Goal: Task Accomplishment & Management: Use online tool/utility

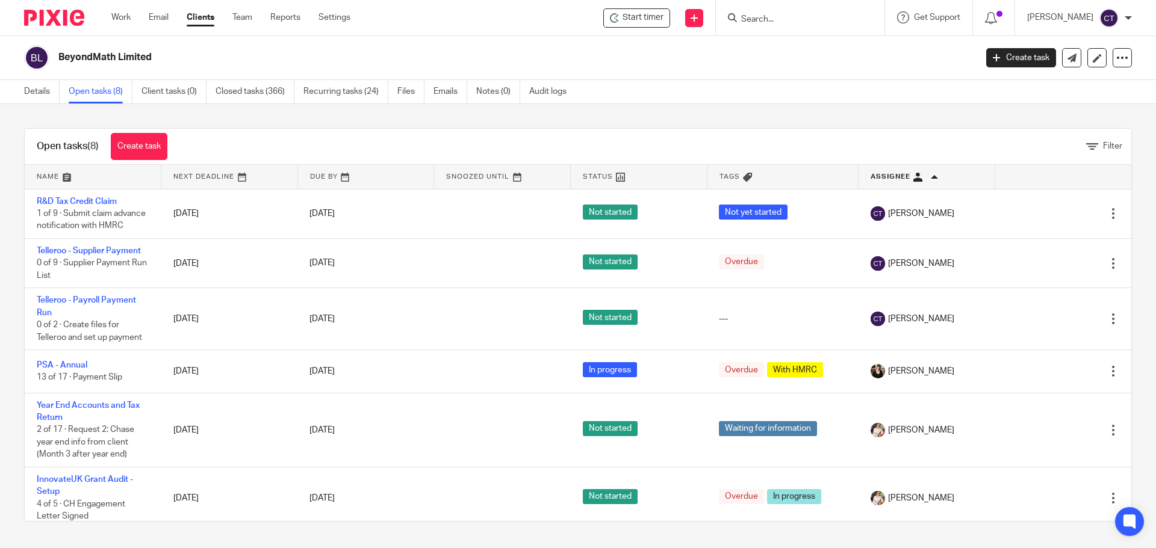
click at [770, 16] on input "Search" at bounding box center [794, 19] width 108 height 11
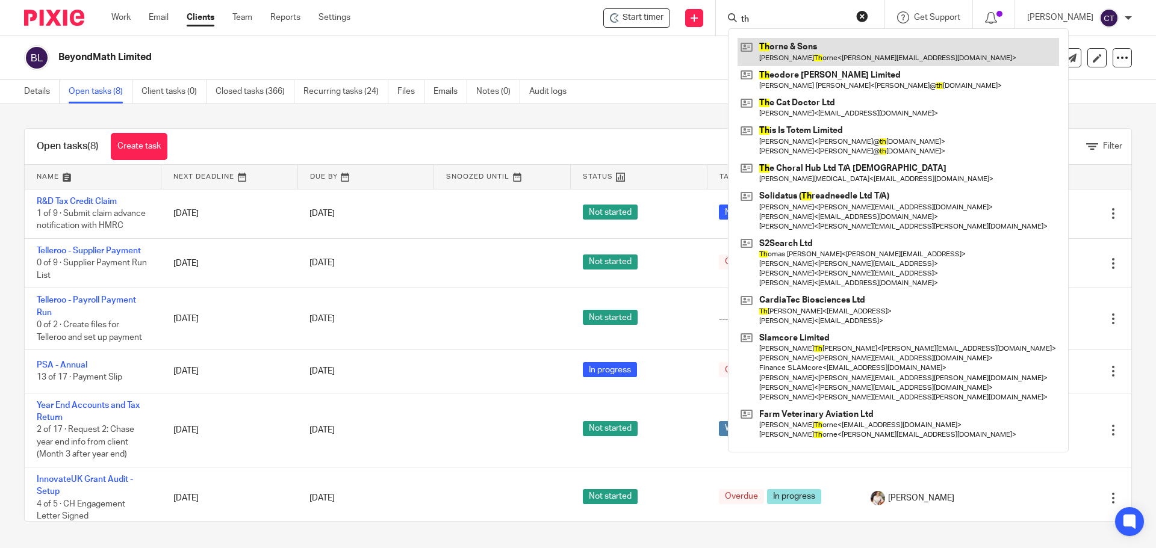
type input "th"
click at [775, 57] on link at bounding box center [897, 52] width 321 height 28
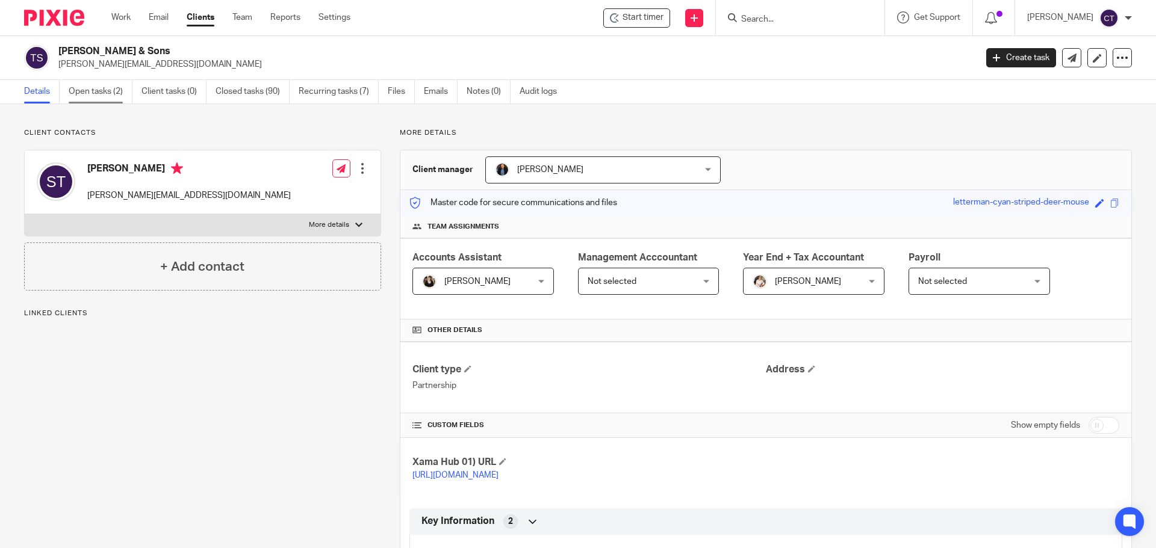
click at [93, 84] on link "Open tasks (2)" at bounding box center [101, 91] width 64 height 23
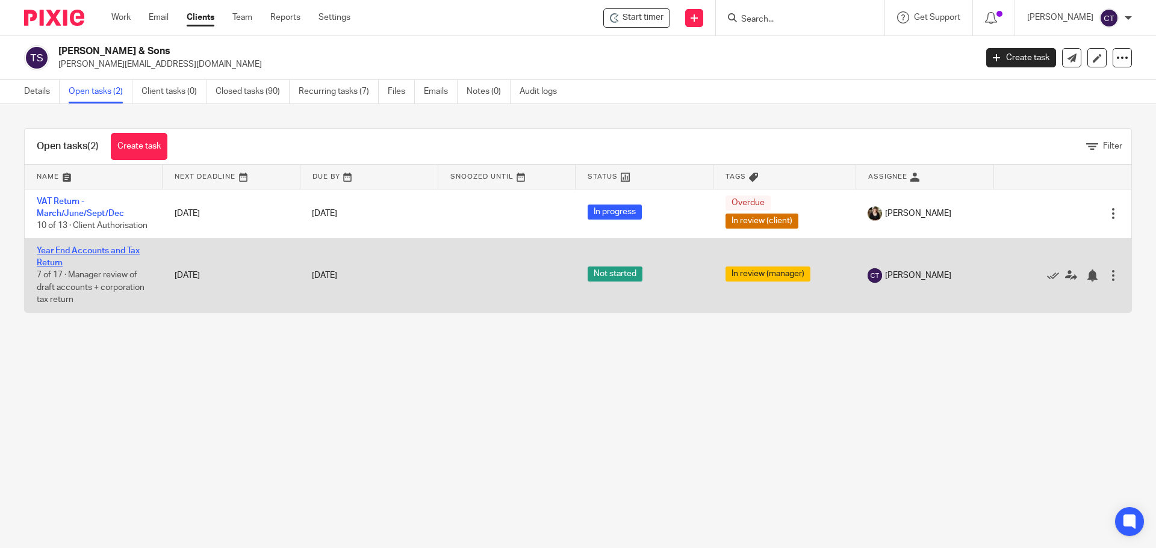
click at [67, 264] on link "Year End Accounts and Tax Return" at bounding box center [88, 257] width 103 height 20
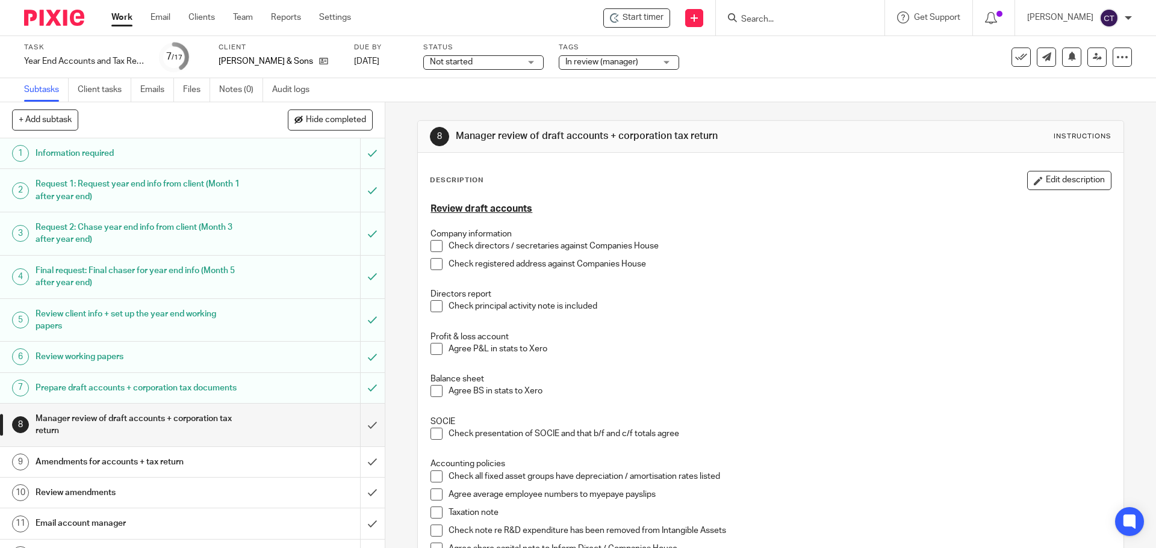
drag, startPoint x: 625, startPoint y: 14, endPoint x: 656, endPoint y: 35, distance: 37.4
click at [626, 15] on span "Start timer" at bounding box center [642, 17] width 41 height 13
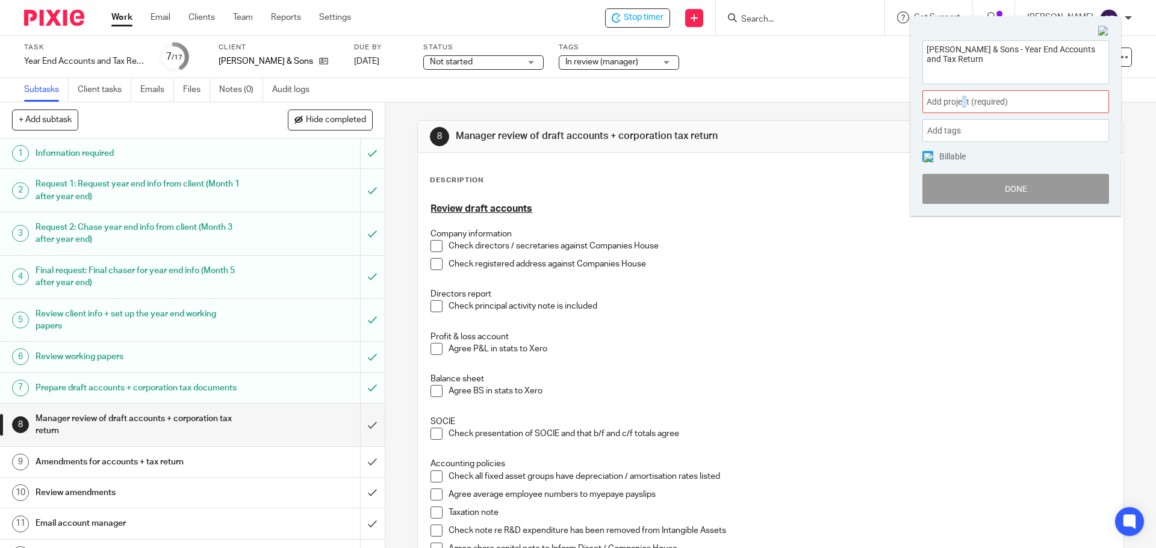
click at [965, 102] on span "Add project (required) :" at bounding box center [1002, 102] width 152 height 13
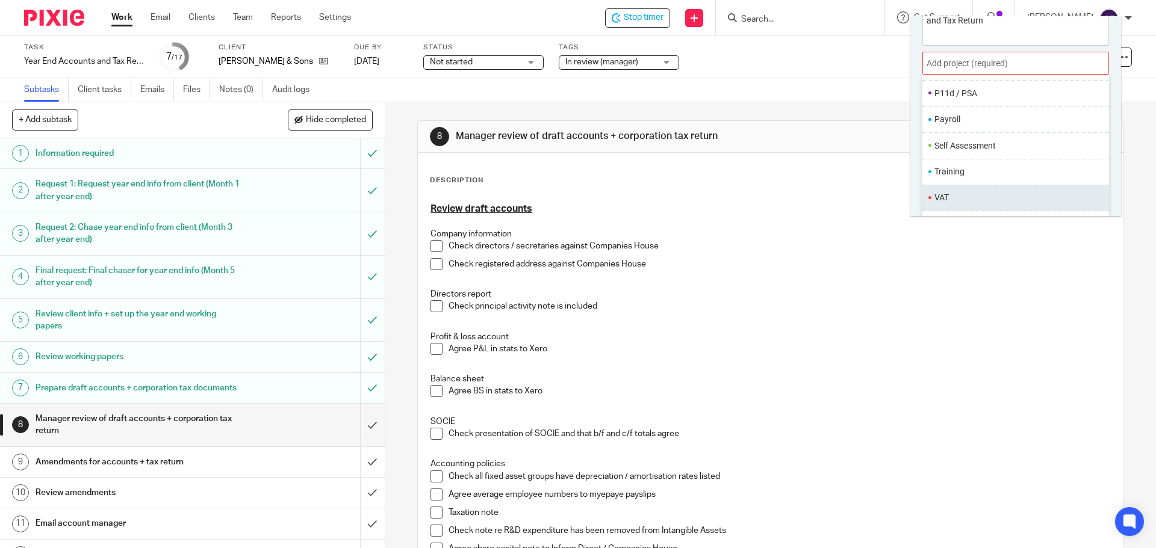
scroll to position [60, 0]
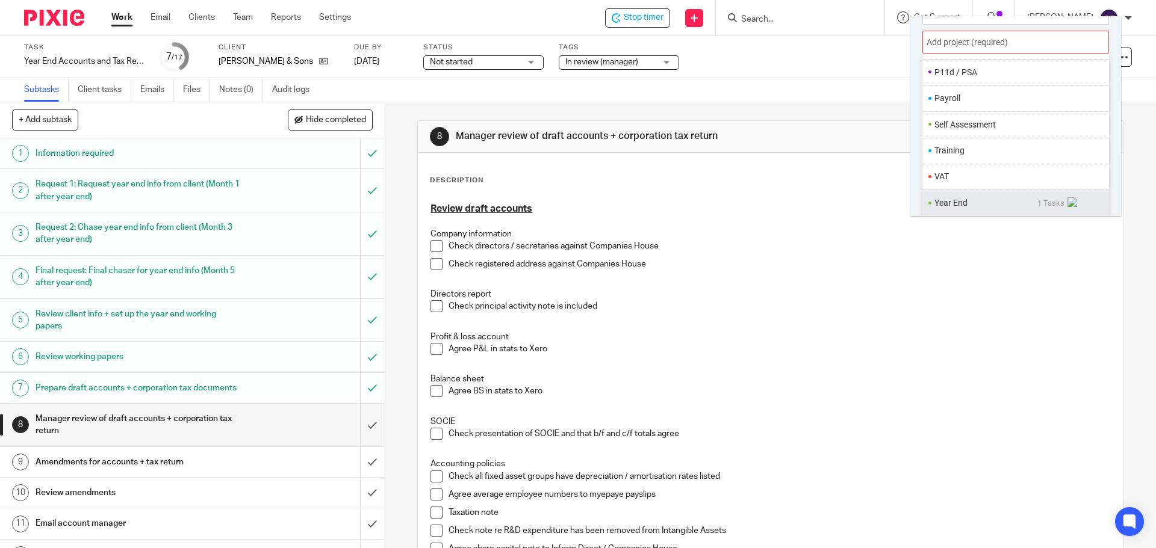
click at [958, 199] on li "Year End" at bounding box center [985, 203] width 103 height 13
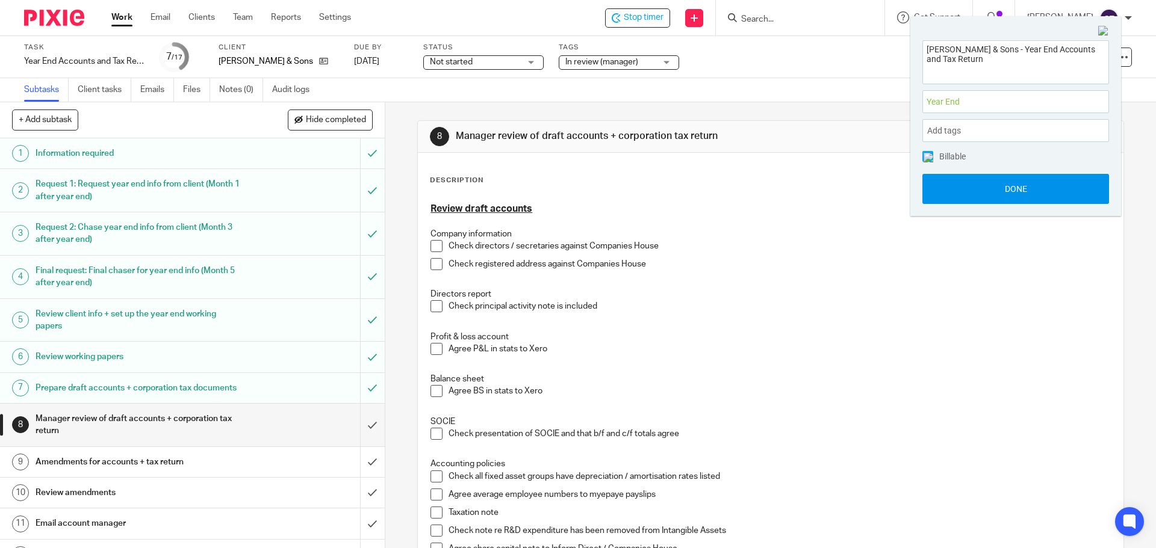
scroll to position [0, 0]
click at [977, 191] on button "Done" at bounding box center [1015, 189] width 187 height 30
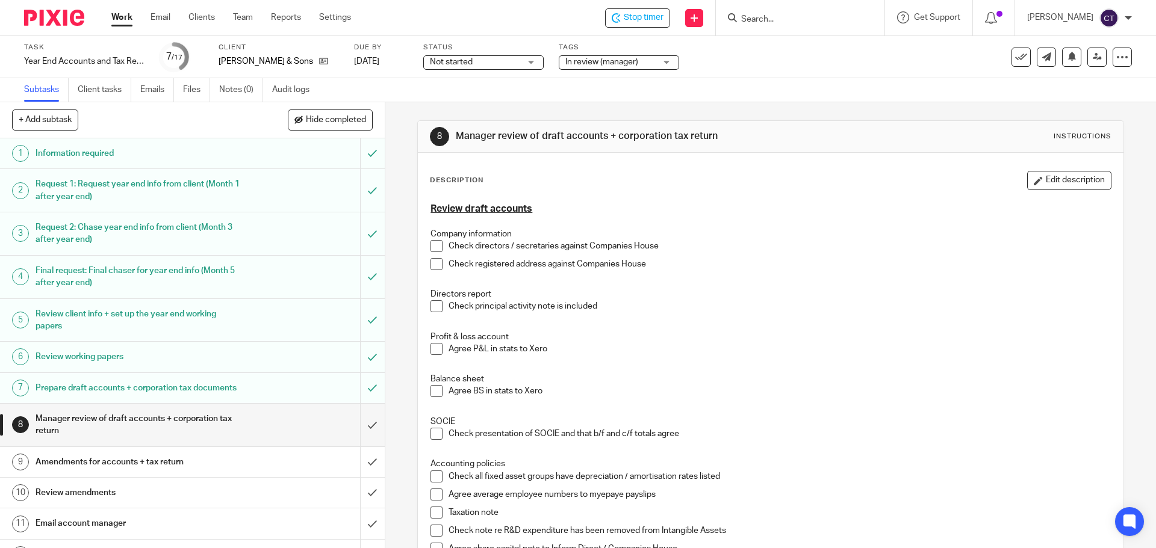
click at [437, 349] on span at bounding box center [436, 349] width 12 height 12
click at [430, 391] on span at bounding box center [436, 391] width 12 height 12
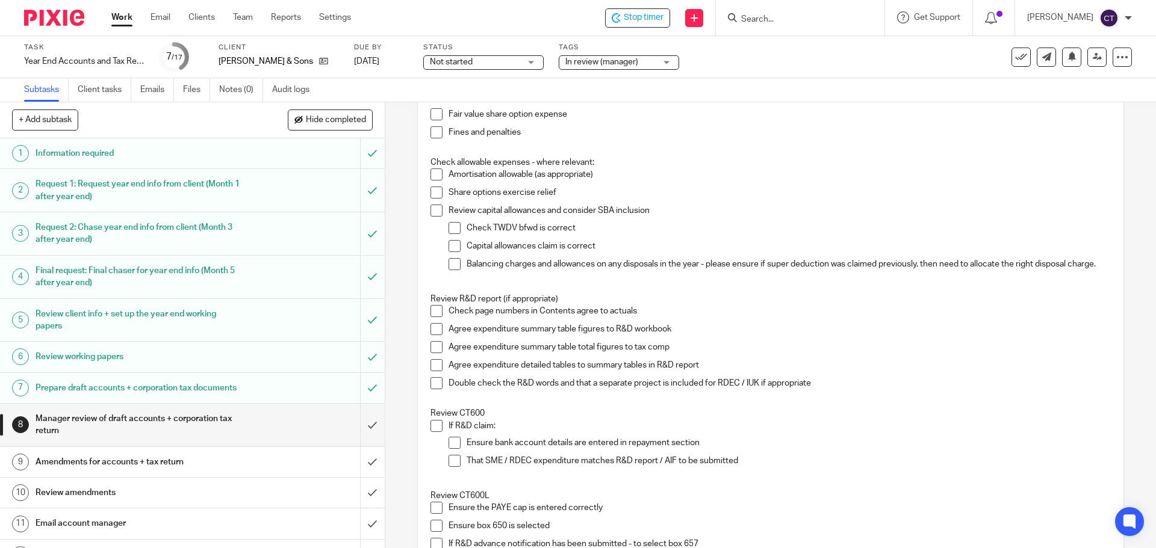
scroll to position [662, 0]
click at [435, 207] on span at bounding box center [436, 208] width 12 height 12
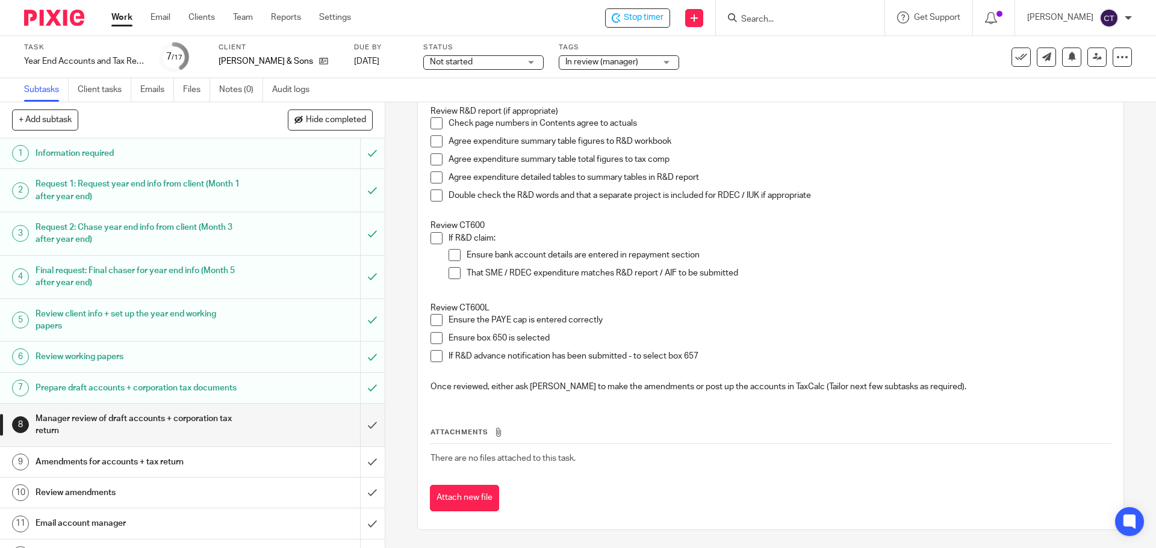
scroll to position [853, 0]
click at [361, 432] on input "submit" at bounding box center [192, 425] width 385 height 43
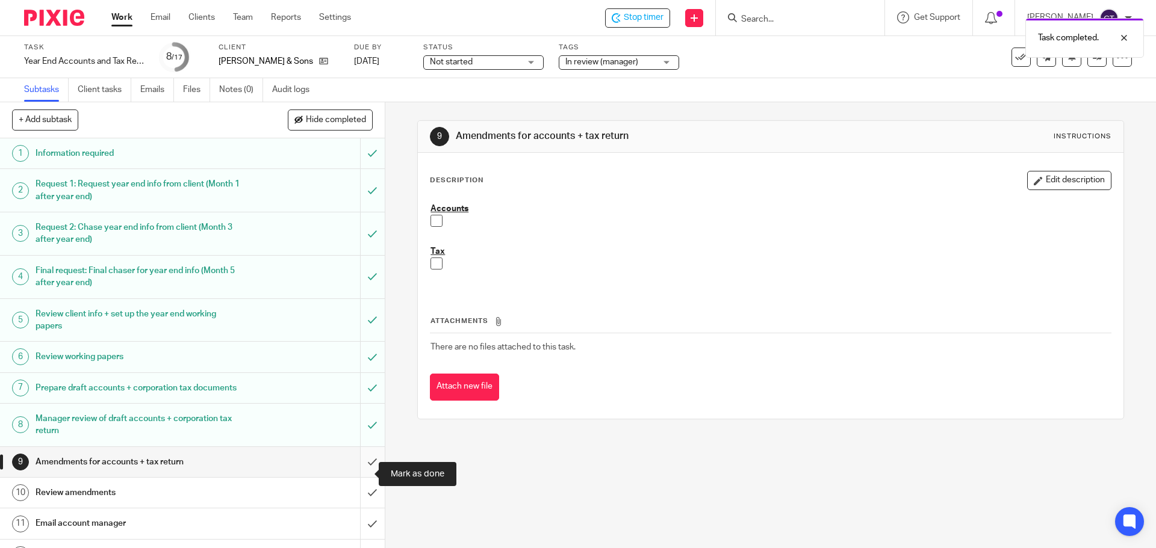
click at [359, 474] on input "submit" at bounding box center [192, 462] width 385 height 30
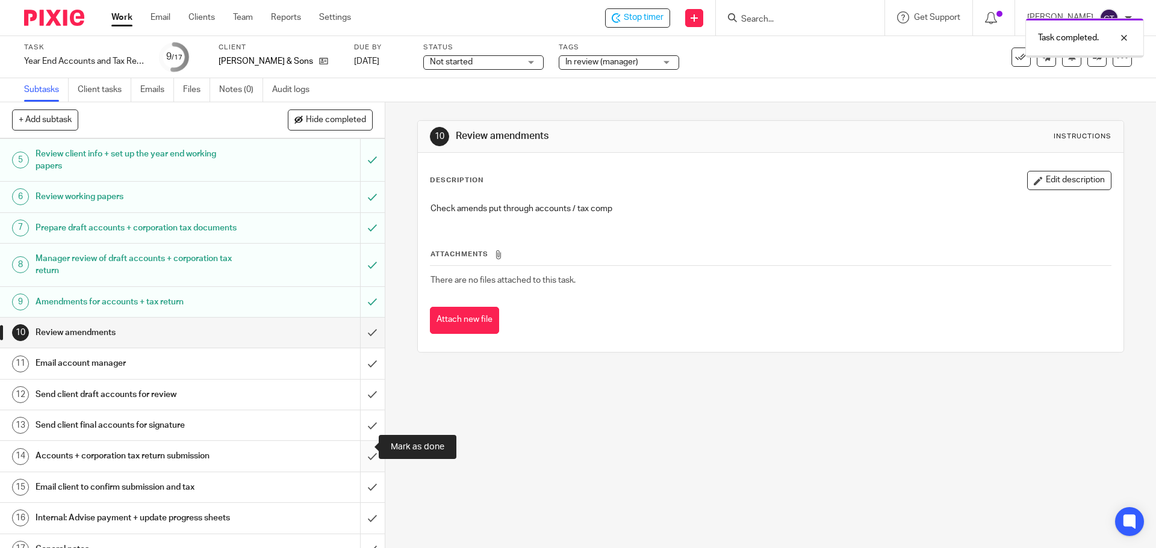
scroll to position [181, 0]
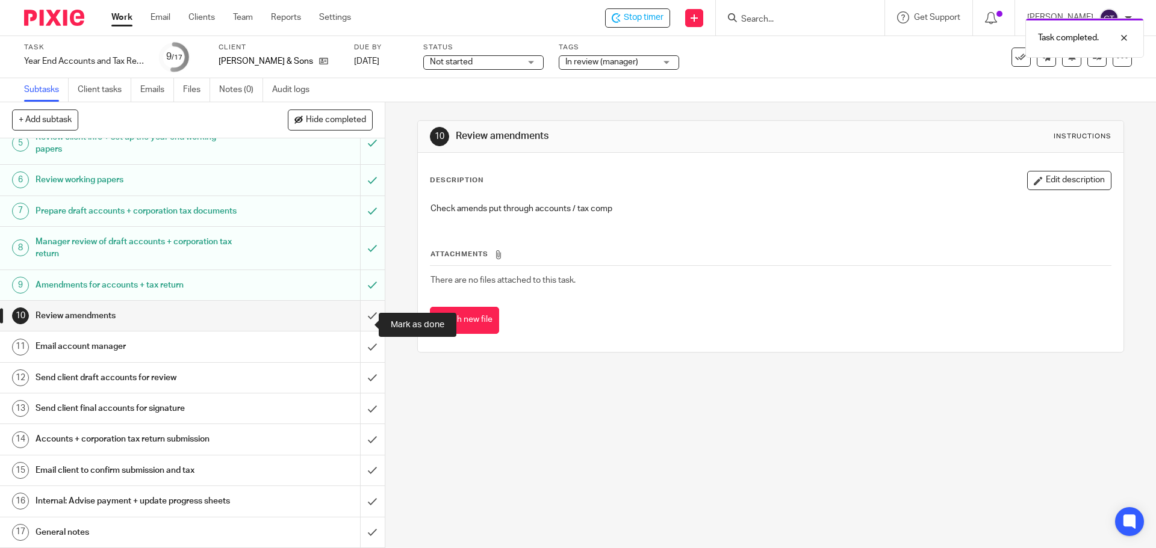
click at [362, 319] on input "submit" at bounding box center [192, 316] width 385 height 30
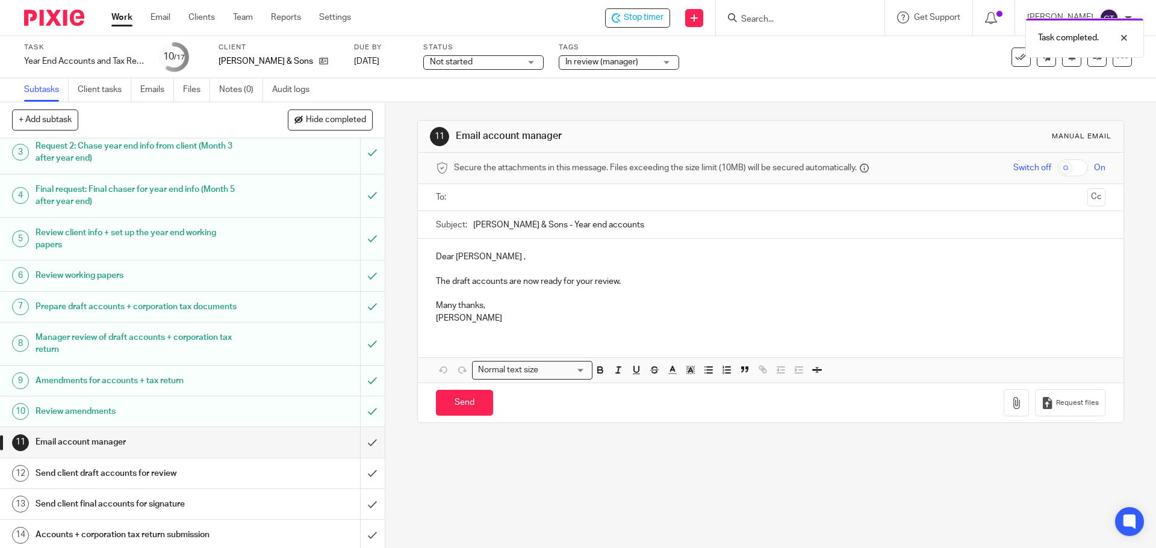
scroll to position [181, 0]
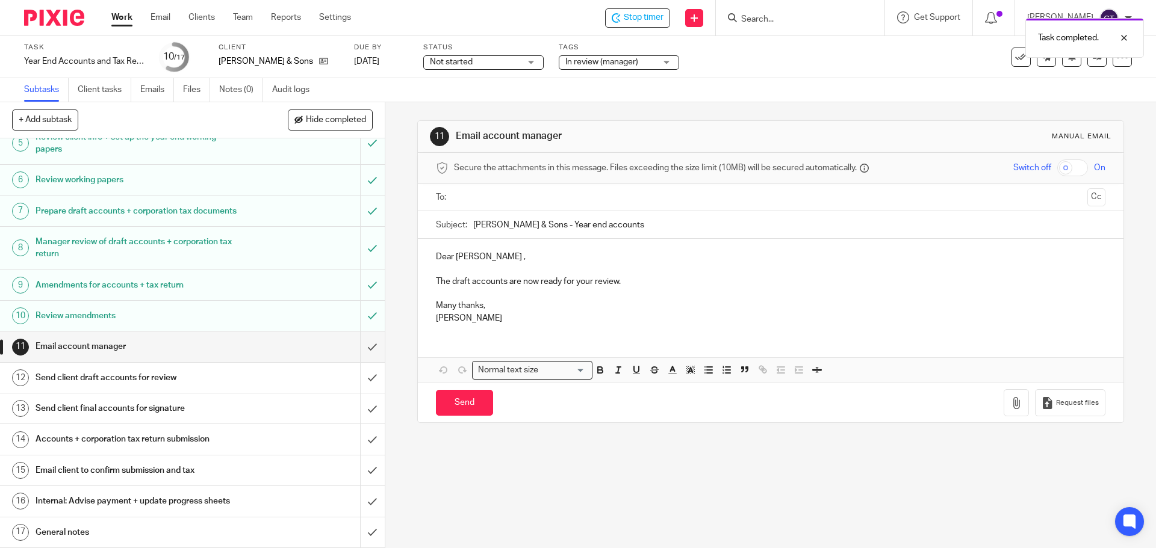
drag, startPoint x: 478, startPoint y: 197, endPoint x: 469, endPoint y: 202, distance: 10.0
click at [478, 197] on input "text" at bounding box center [770, 198] width 624 height 14
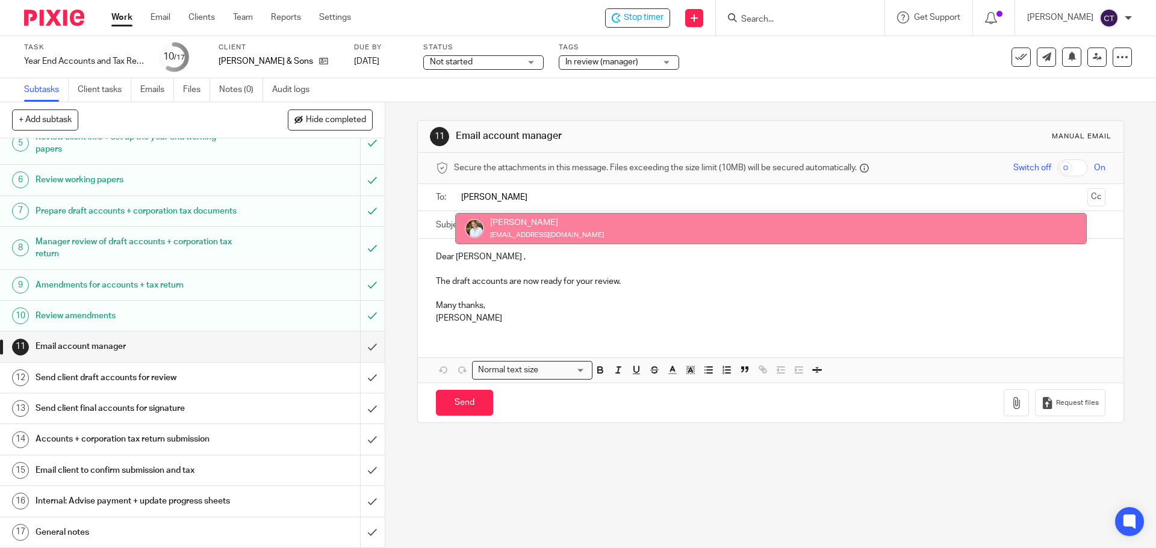
type input "sara"
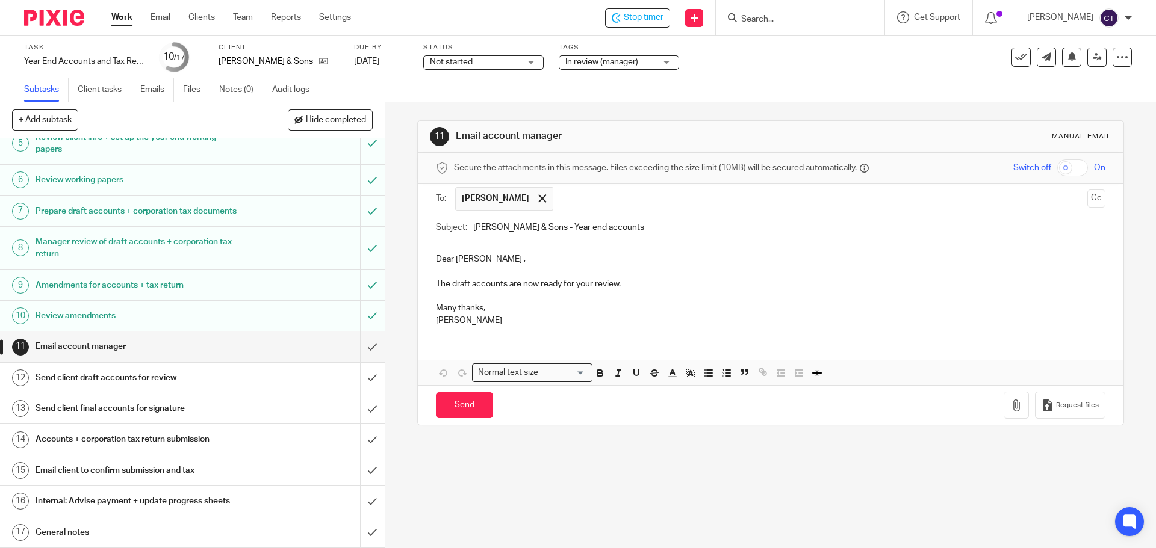
click at [515, 256] on p "Dear Martin Hickman ," at bounding box center [770, 259] width 669 height 12
drag, startPoint x: 615, startPoint y: 282, endPoint x: 636, endPoint y: 282, distance: 21.1
click at [617, 282] on p "The draft accounts are now ready for your review." at bounding box center [770, 284] width 669 height 12
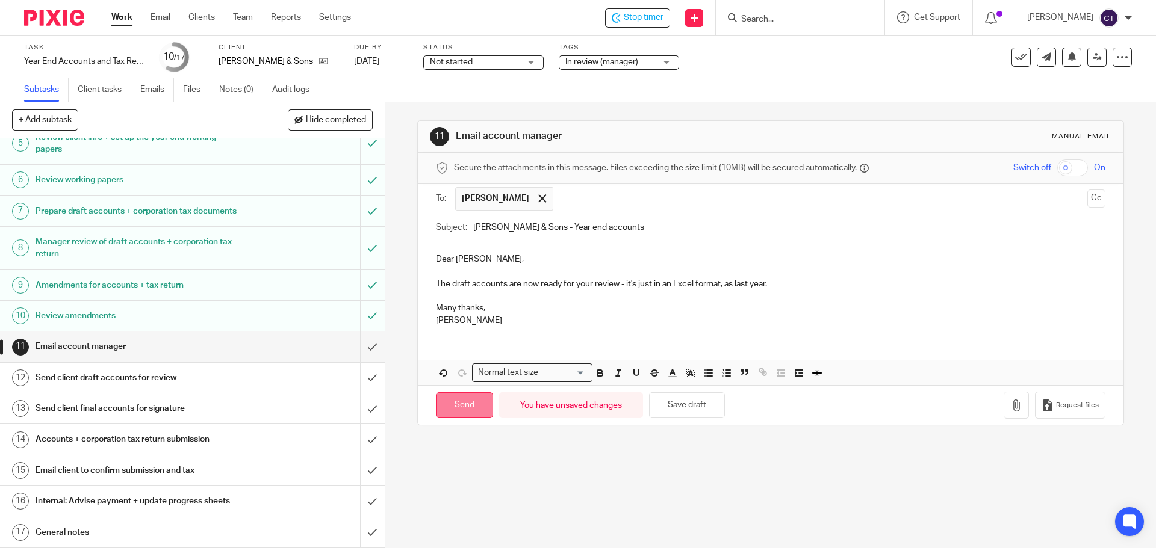
click at [456, 407] on input "Send" at bounding box center [464, 405] width 57 height 26
type input "Sent"
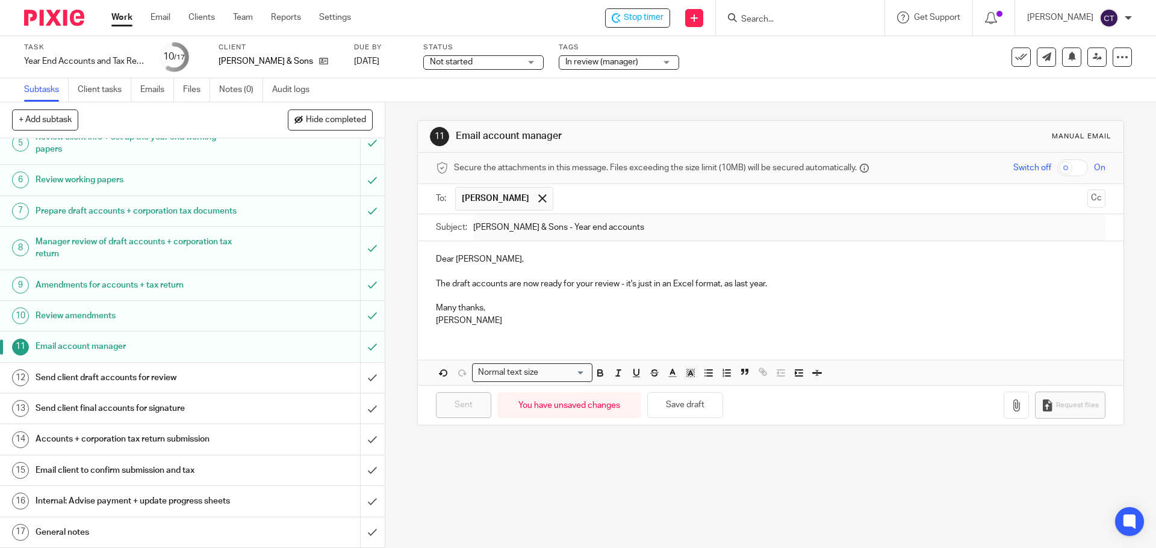
click at [763, 17] on input "Search" at bounding box center [794, 19] width 108 height 11
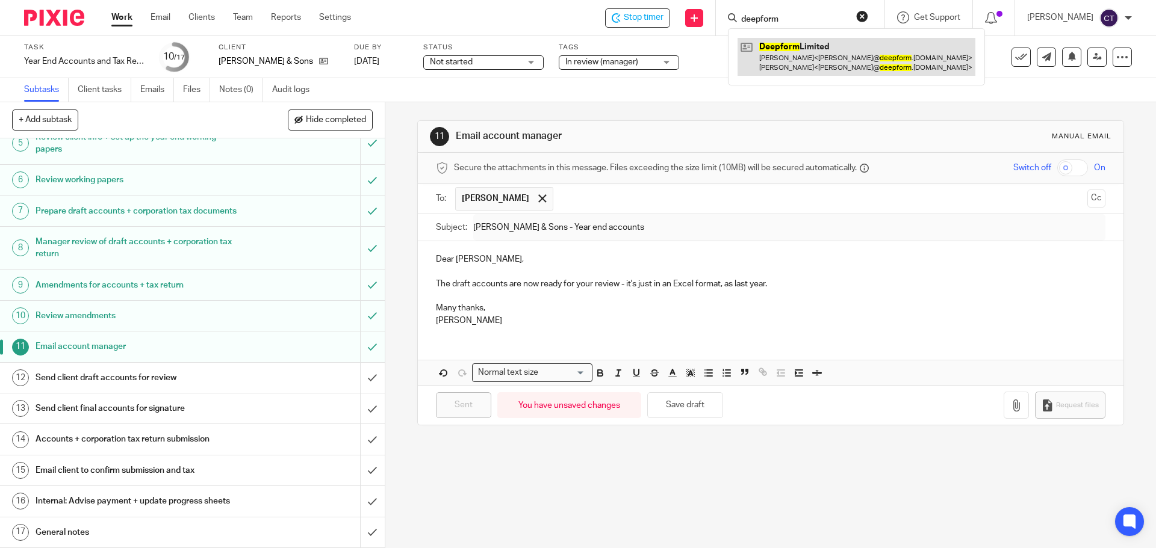
type input "deepform"
click at [817, 55] on link at bounding box center [856, 56] width 238 height 37
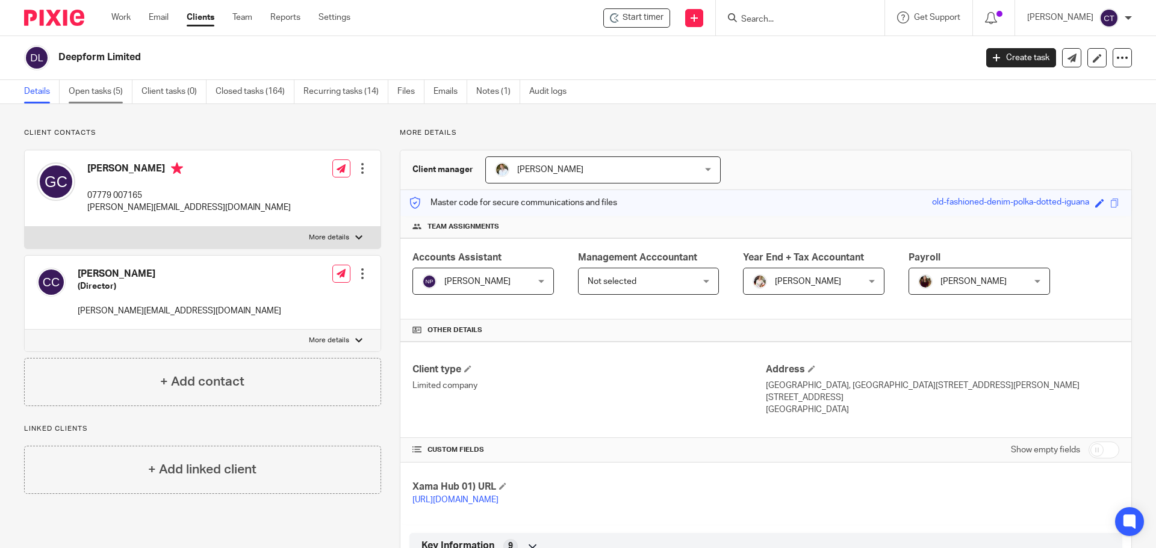
drag, startPoint x: 92, startPoint y: 88, endPoint x: 99, endPoint y: 98, distance: 11.6
click at [92, 90] on link "Open tasks (5)" at bounding box center [101, 91] width 64 height 23
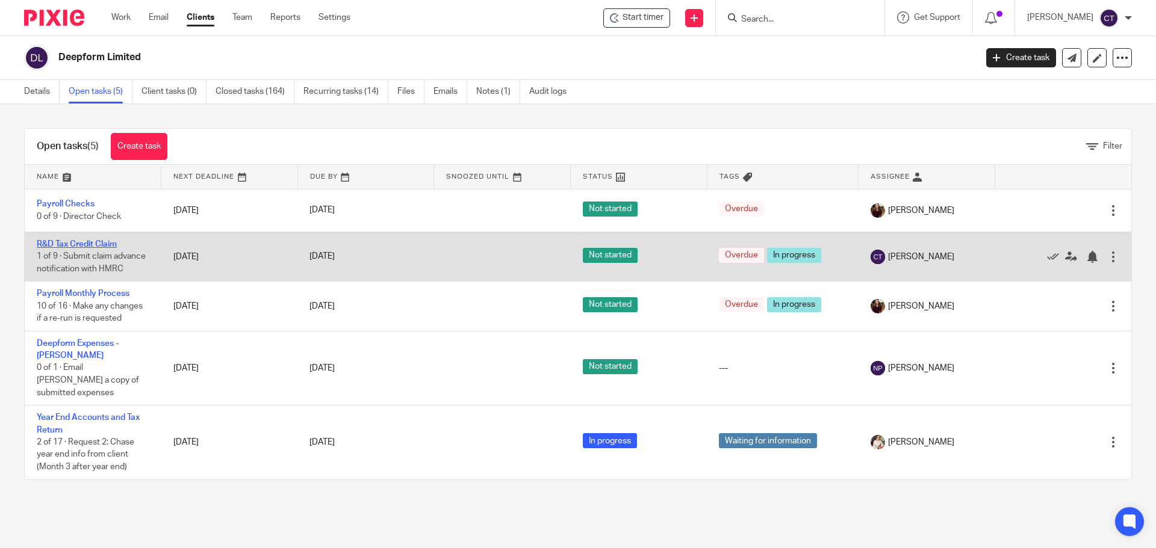
click at [61, 240] on link "R&D Tax Credit Claim" at bounding box center [77, 244] width 80 height 8
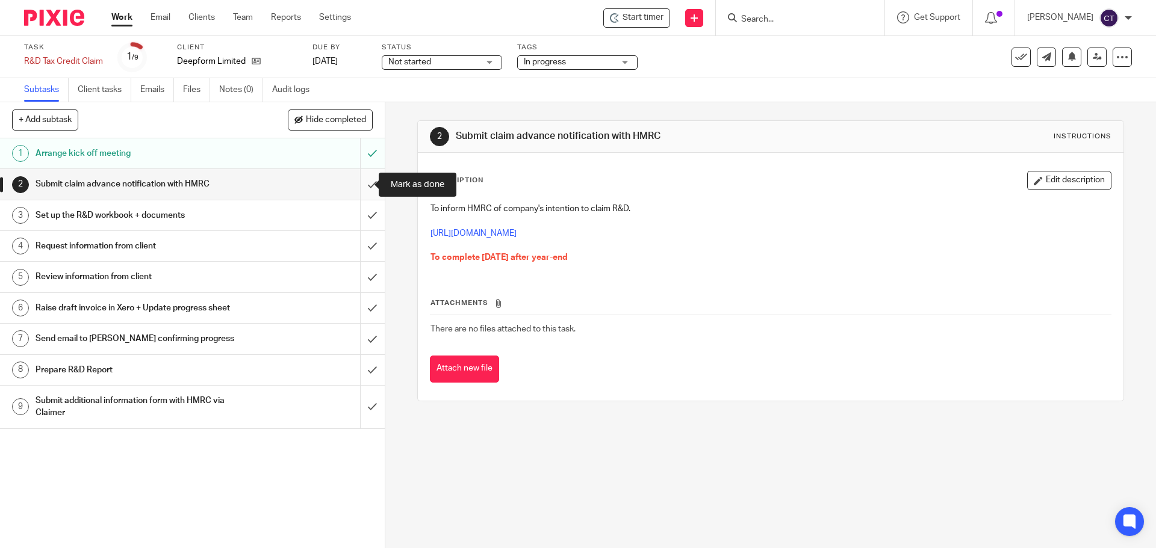
click at [361, 181] on input "submit" at bounding box center [192, 184] width 385 height 30
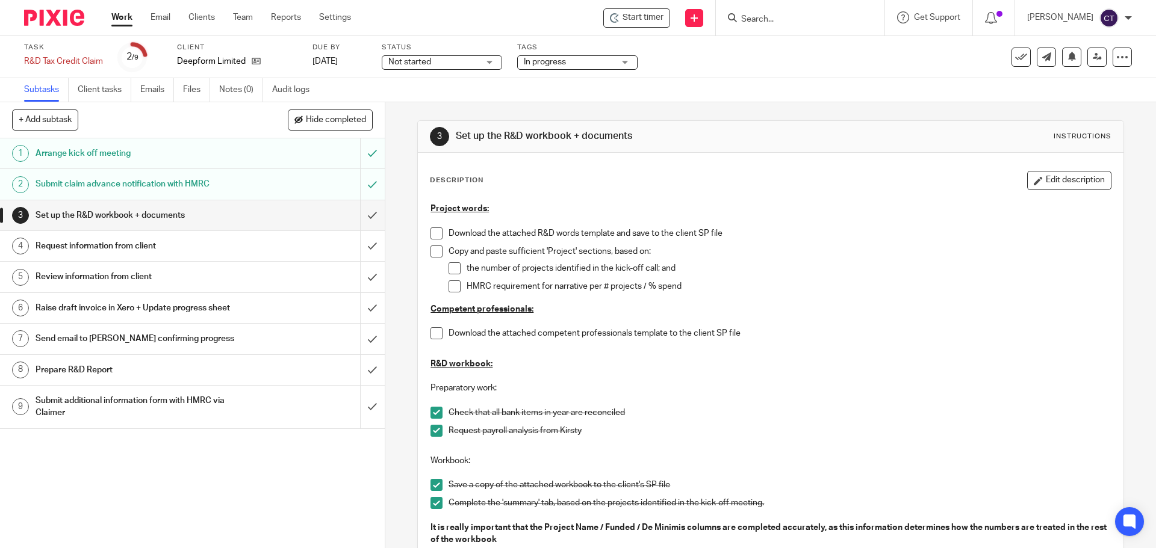
click at [1051, 175] on button "Edit description" at bounding box center [1069, 180] width 84 height 19
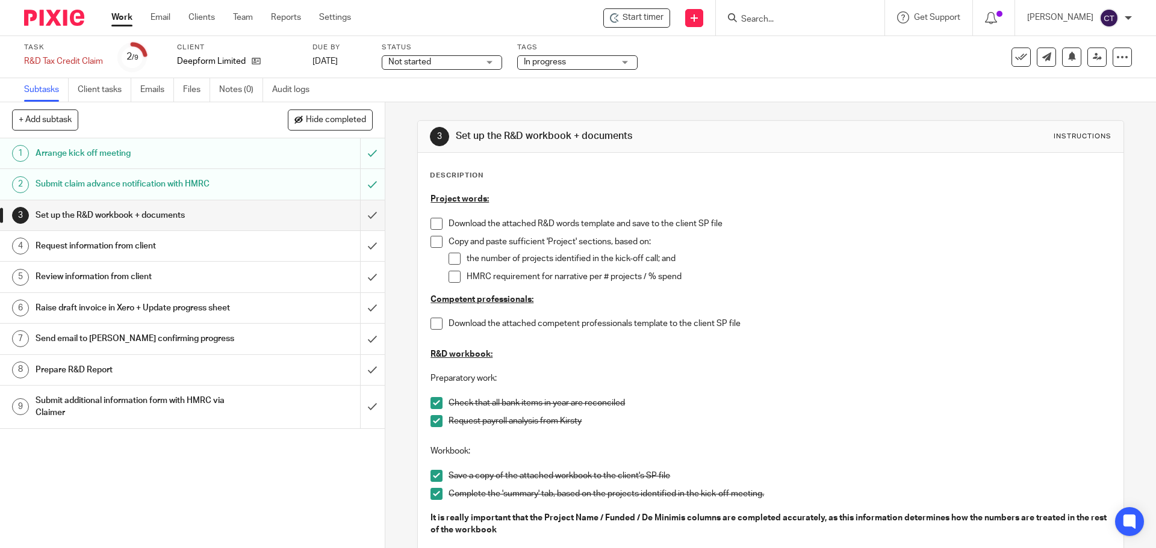
drag, startPoint x: 447, startPoint y: 222, endPoint x: 484, endPoint y: 223, distance: 36.7
click at [448, 222] on p "Download the attached R&D words template and save to the client SP file" at bounding box center [778, 224] width 661 height 12
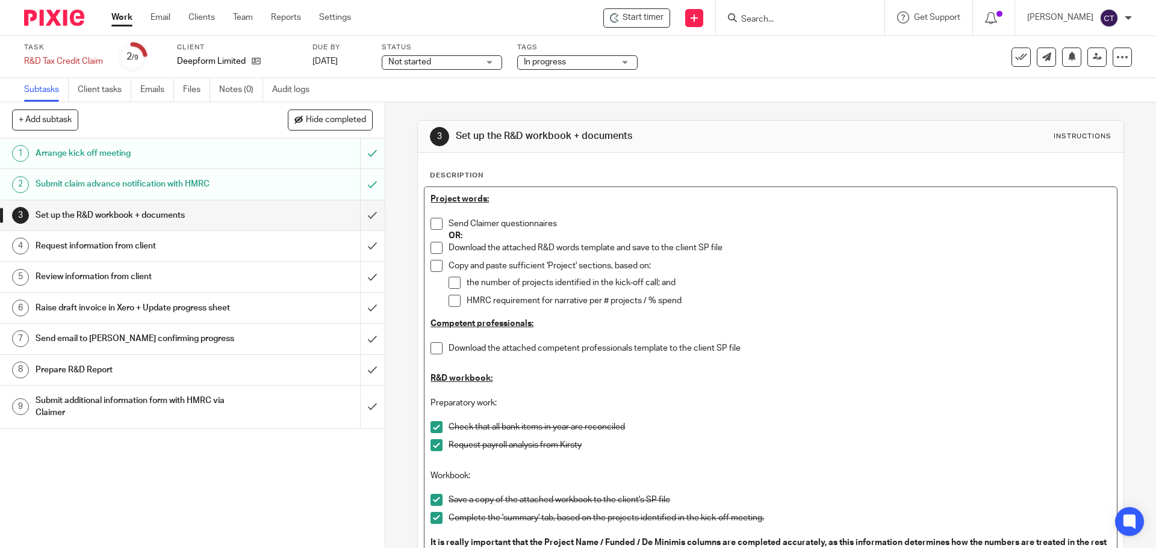
click at [531, 248] on p "Download the attached R&D words template and save to the client SP file" at bounding box center [778, 248] width 661 height 12
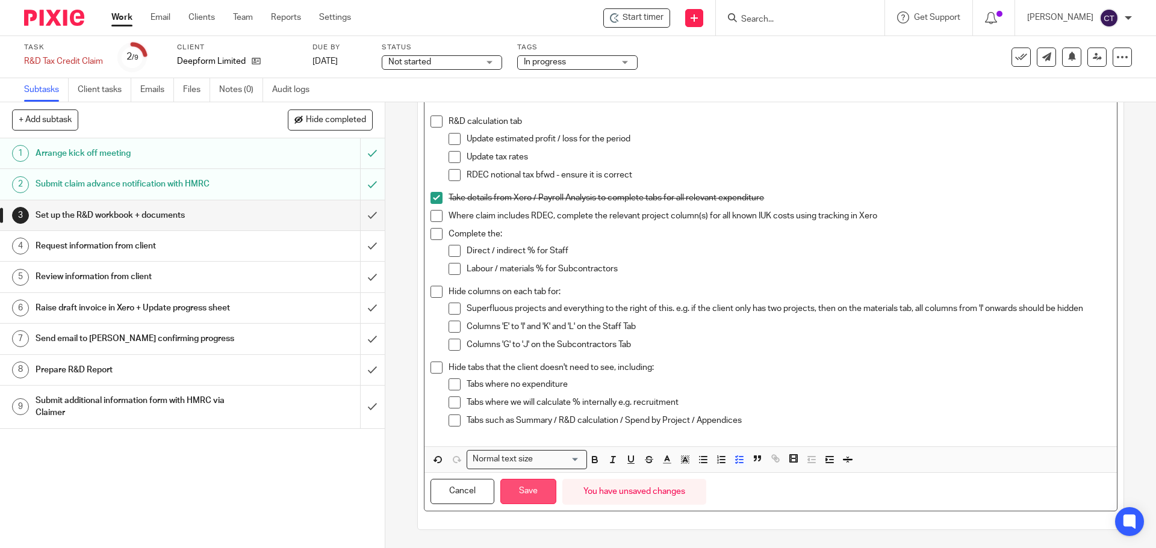
click at [539, 488] on button "Save" at bounding box center [528, 492] width 56 height 26
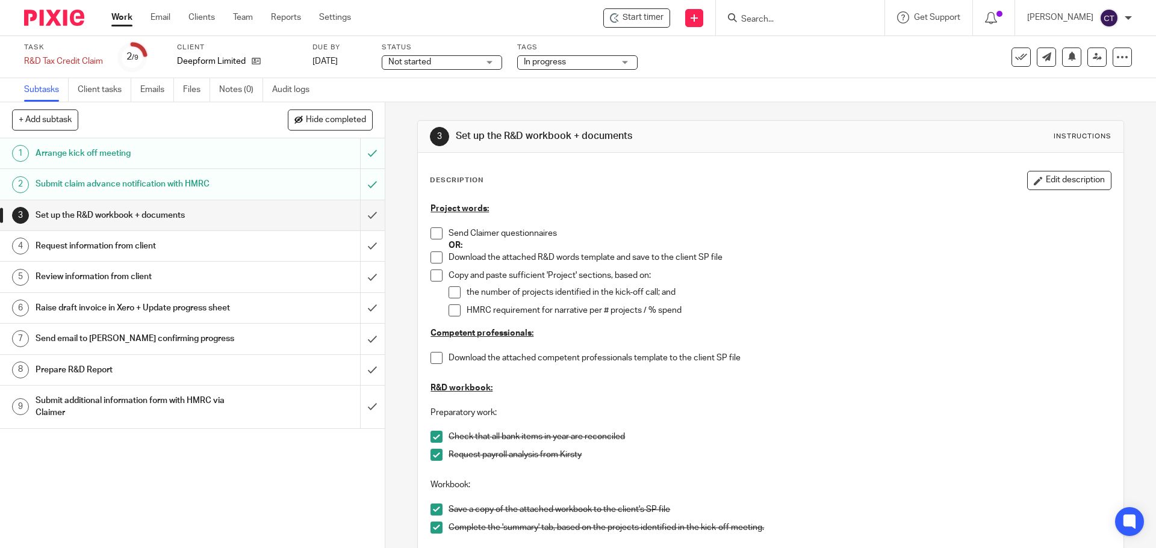
drag, startPoint x: 606, startPoint y: 20, endPoint x: 649, endPoint y: 34, distance: 45.5
click at [610, 20] on icon at bounding box center [615, 18] width 10 height 10
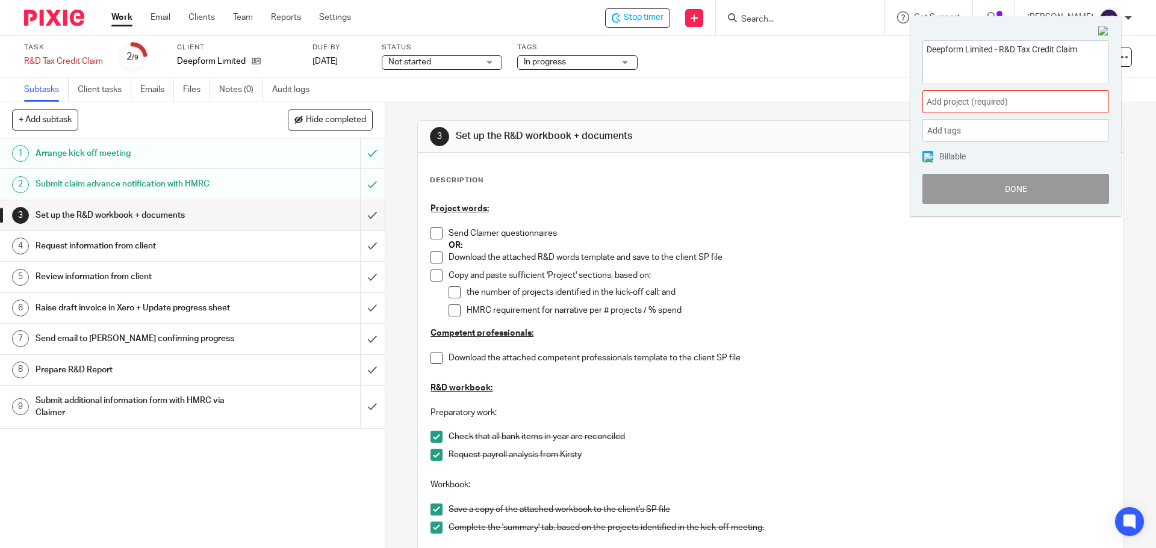
click at [946, 103] on span "Add project (required) :" at bounding box center [1002, 102] width 152 height 13
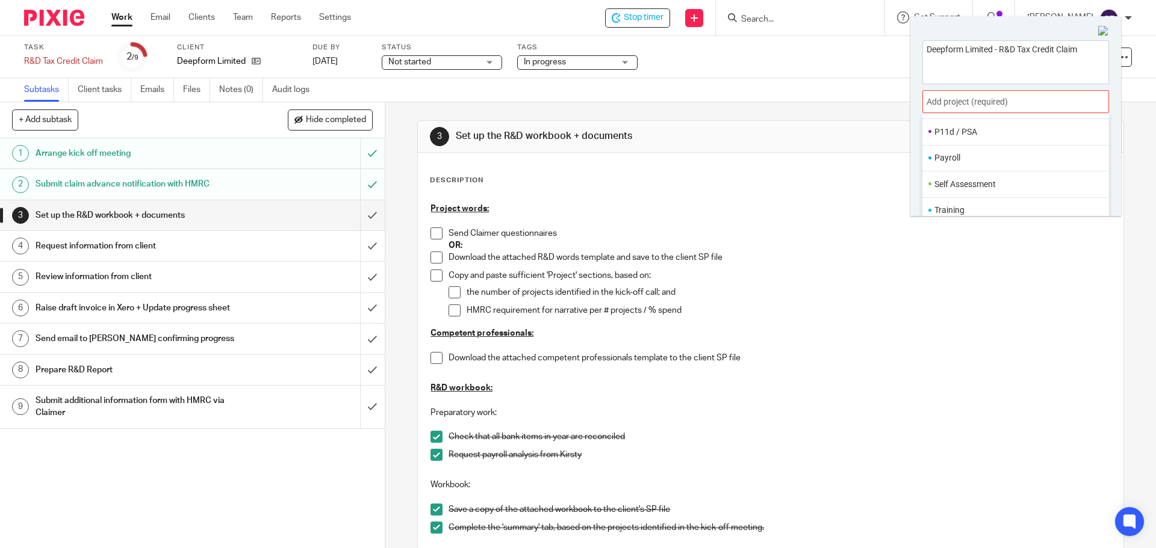
scroll to position [60, 0]
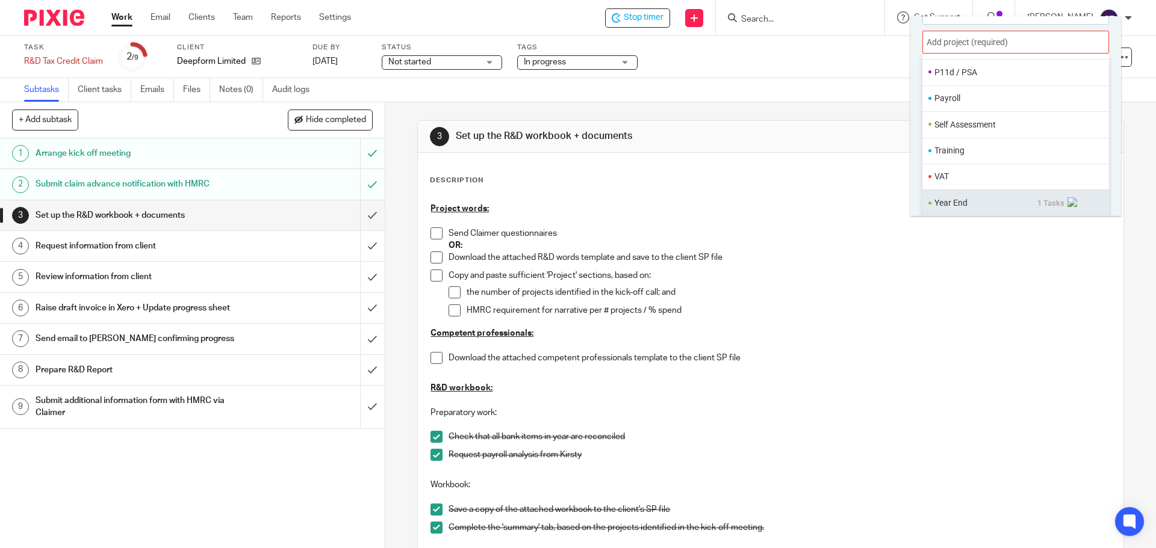
click at [971, 203] on li "Year End" at bounding box center [985, 203] width 103 height 13
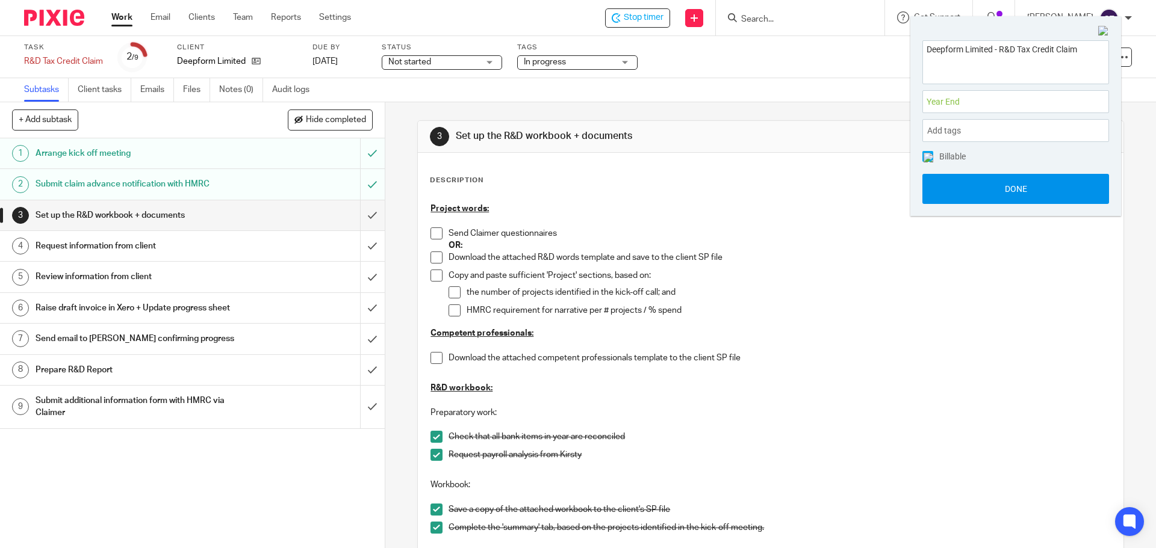
scroll to position [0, 0]
click at [973, 202] on button "Done" at bounding box center [1015, 189] width 187 height 30
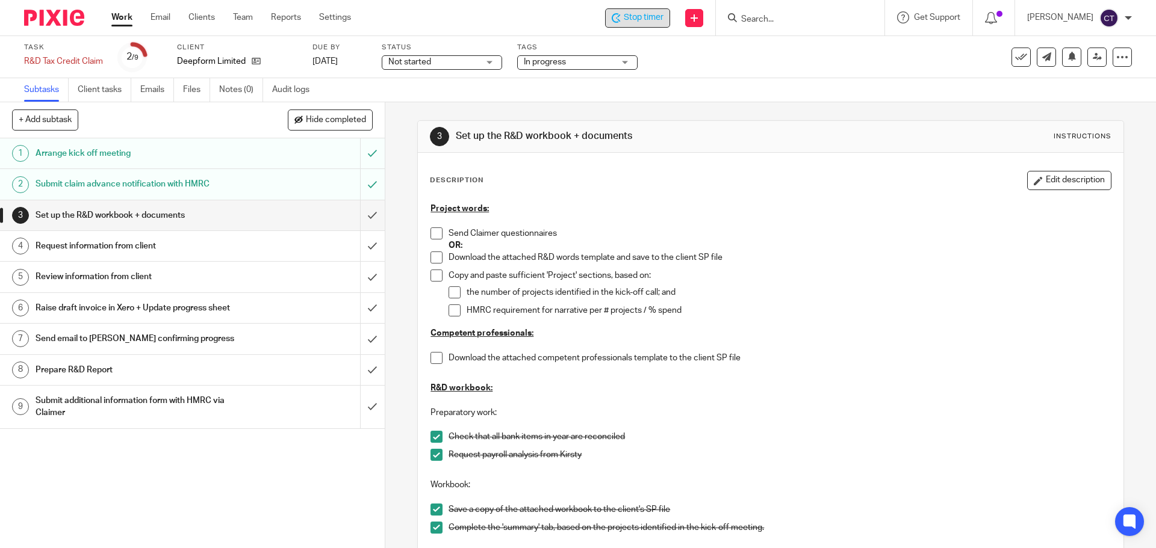
click at [624, 22] on span "Stop timer" at bounding box center [644, 17] width 40 height 13
